Goal: Task Accomplishment & Management: Manage account settings

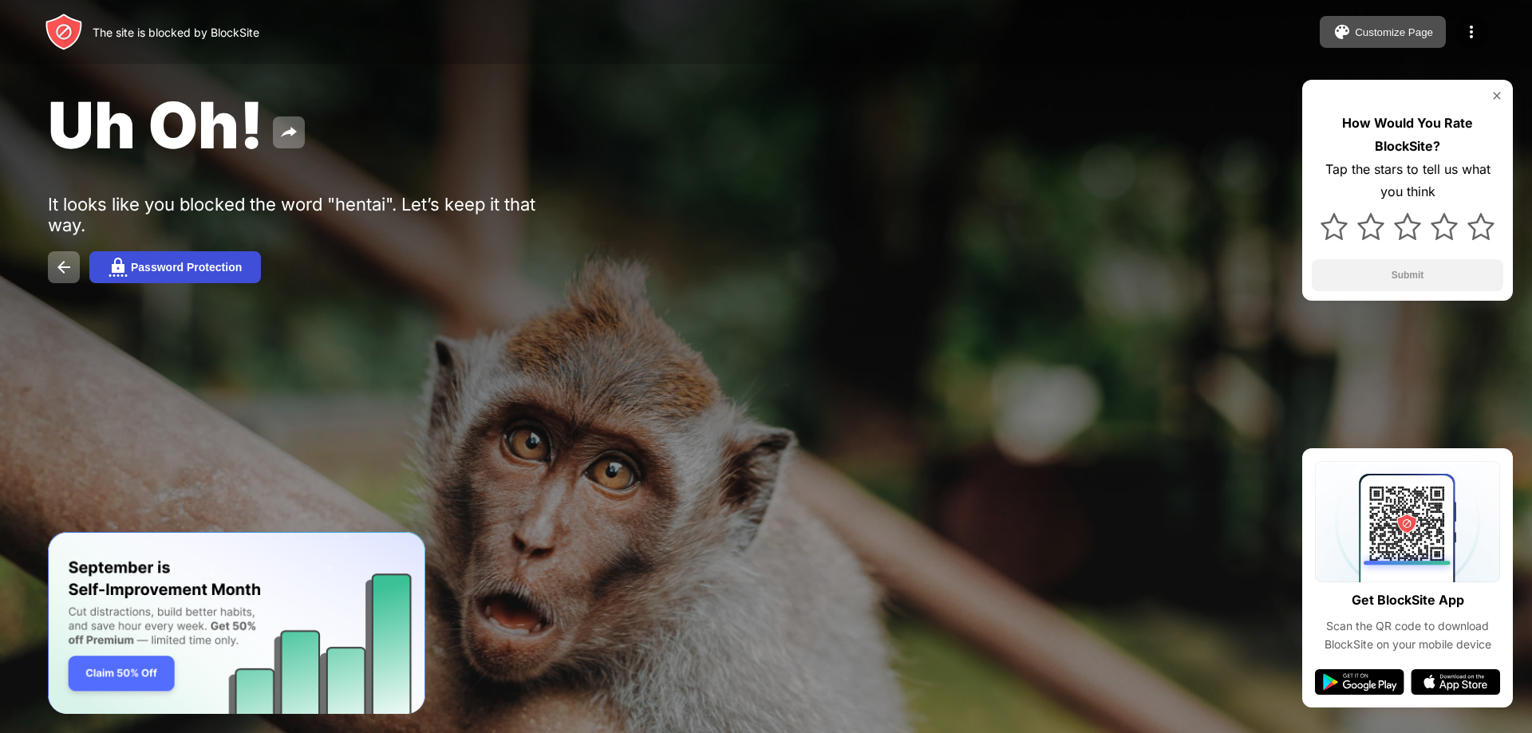
click at [179, 266] on div "Password Protection" at bounding box center [186, 267] width 111 height 13
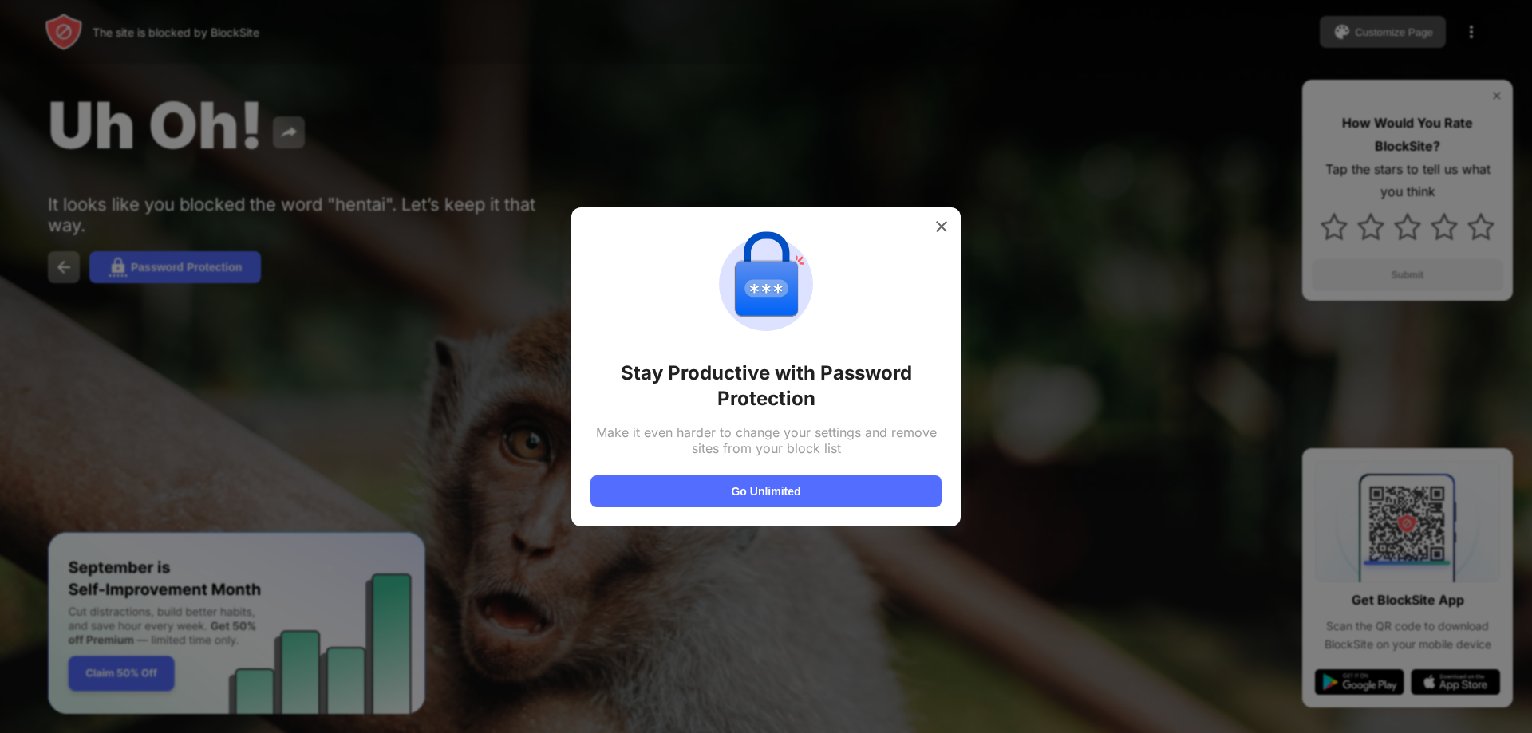
click at [963, 221] on div at bounding box center [766, 366] width 1532 height 733
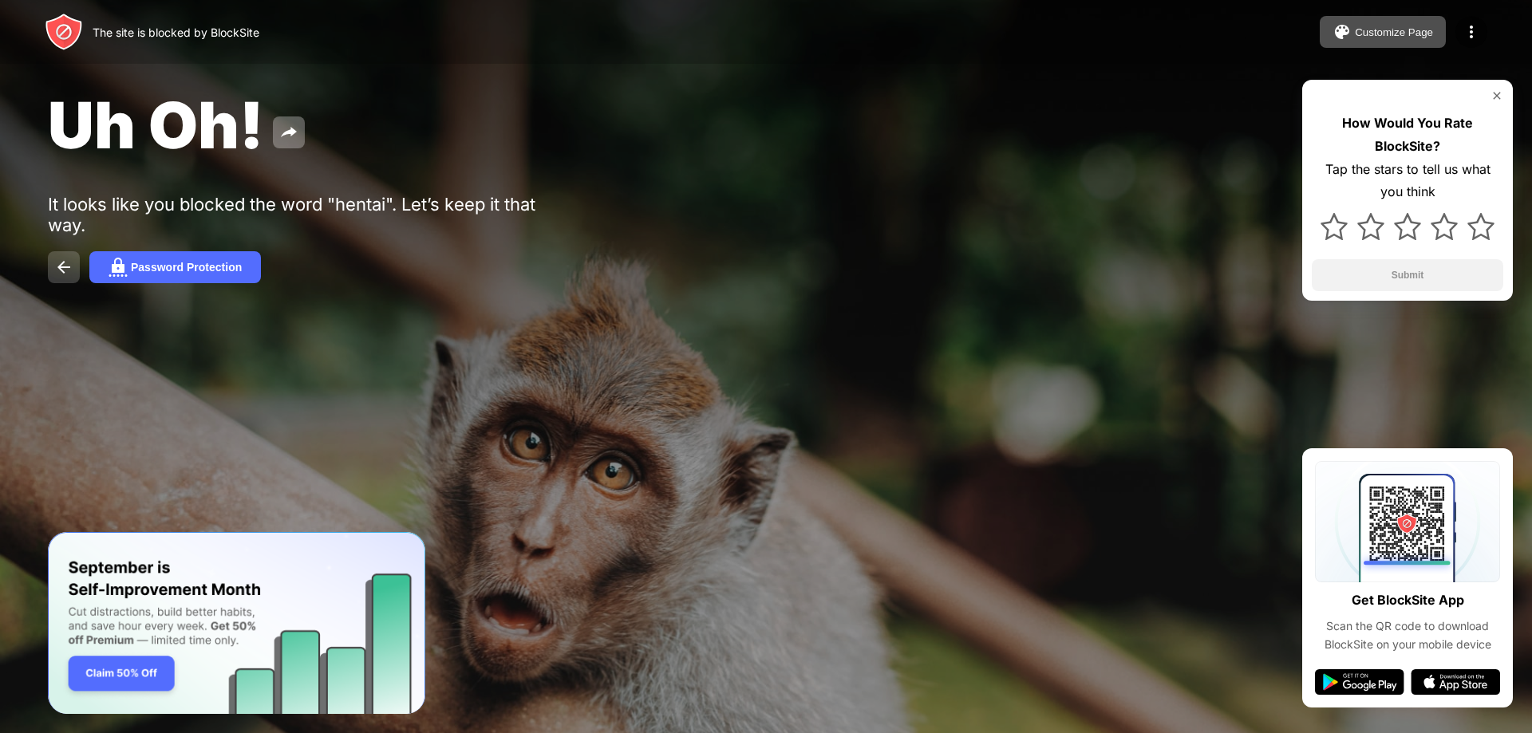
click at [65, 272] on img at bounding box center [63, 267] width 19 height 19
